Goal: Task Accomplishment & Management: Manage account settings

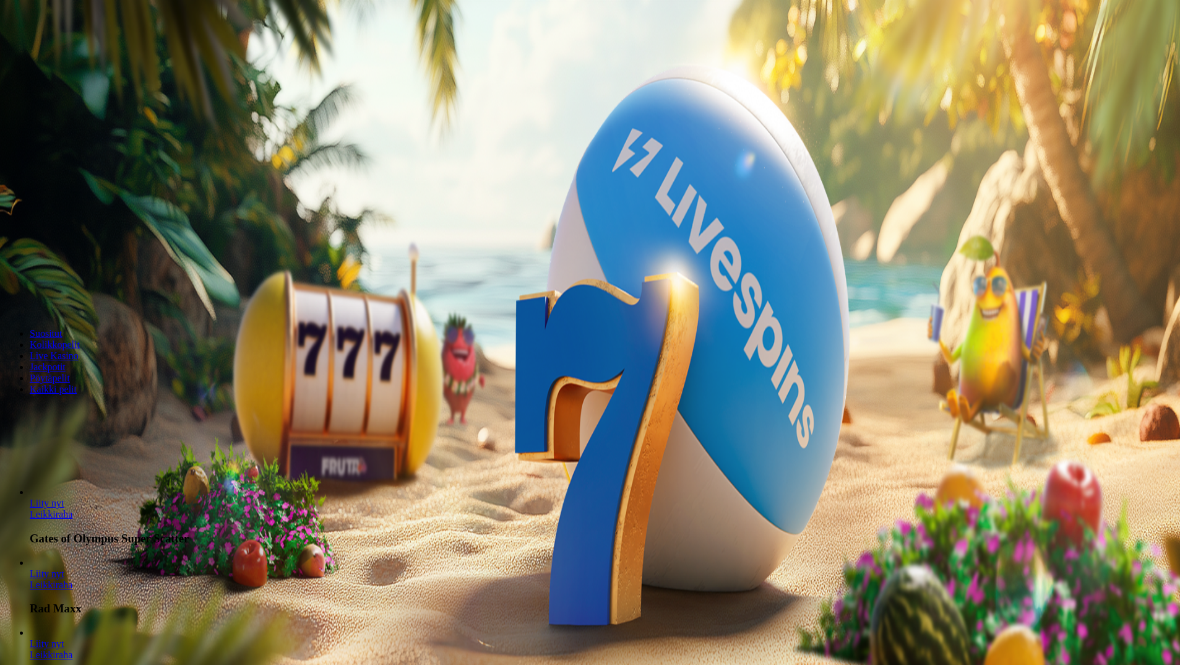
click at [73, 50] on span "Kirjaudu" at bounding box center [86, 44] width 30 height 9
